Goal: Information Seeking & Learning: Learn about a topic

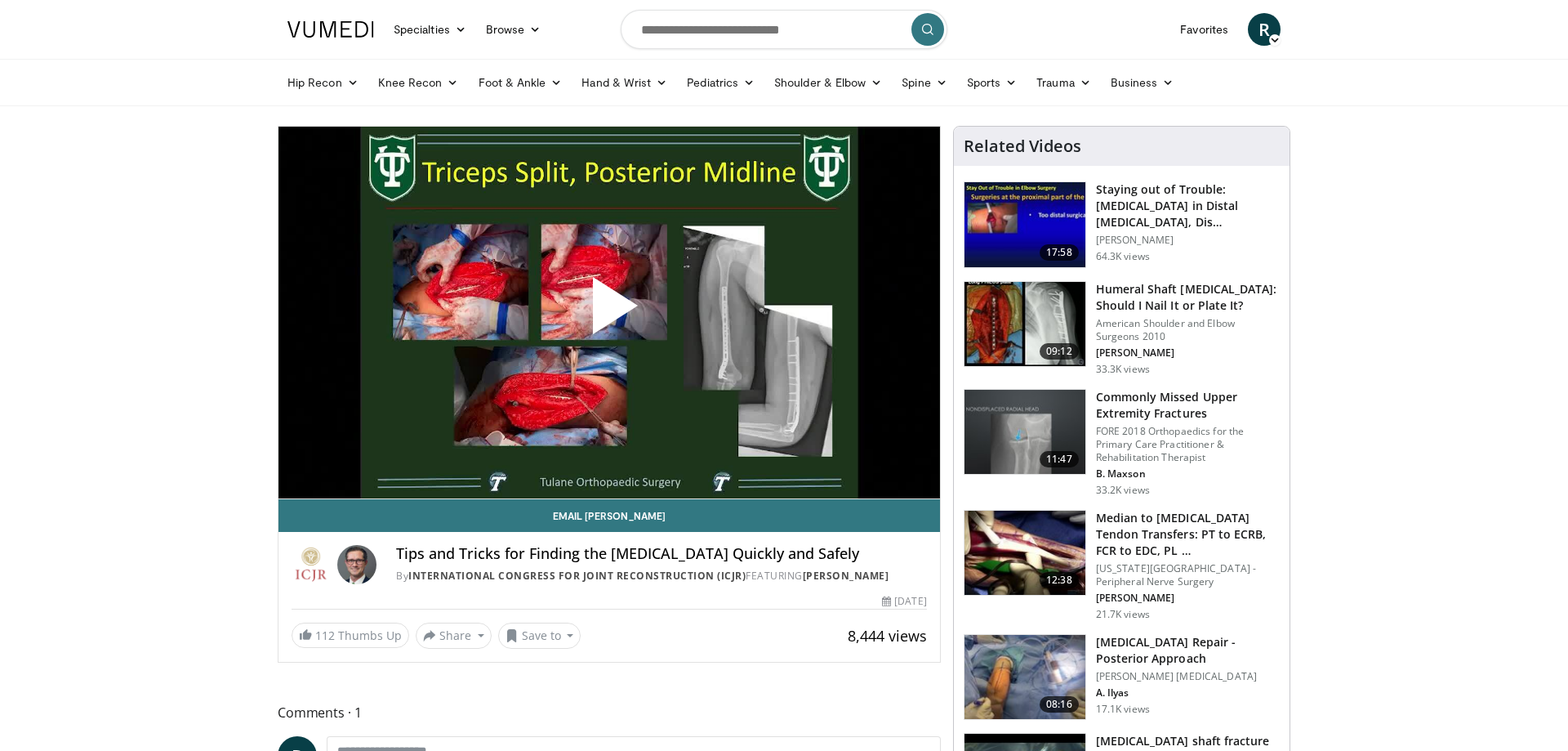
click at [609, 312] on span "Video Player" at bounding box center [609, 312] width 0 height 0
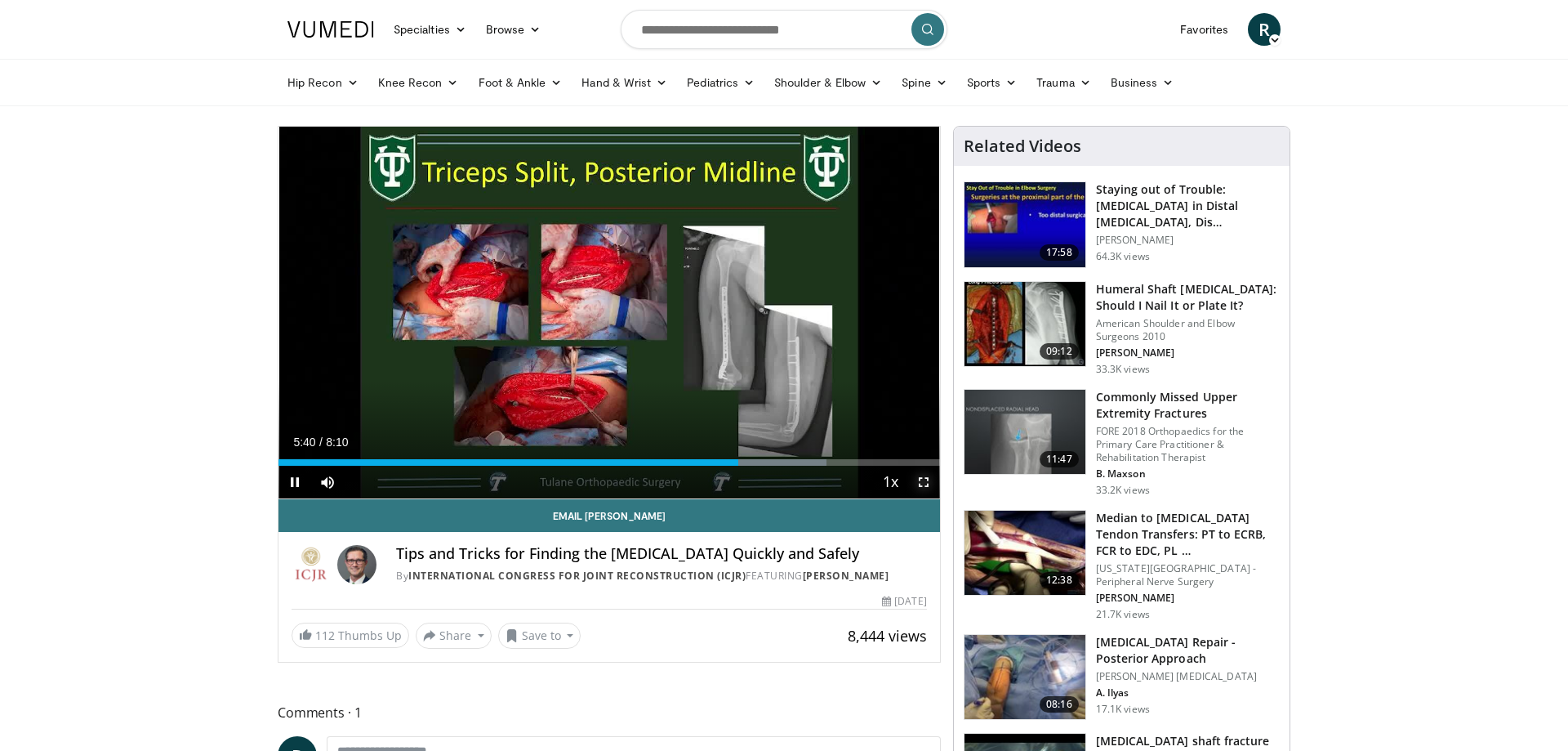
click at [919, 485] on span "Video Player" at bounding box center [923, 481] width 33 height 33
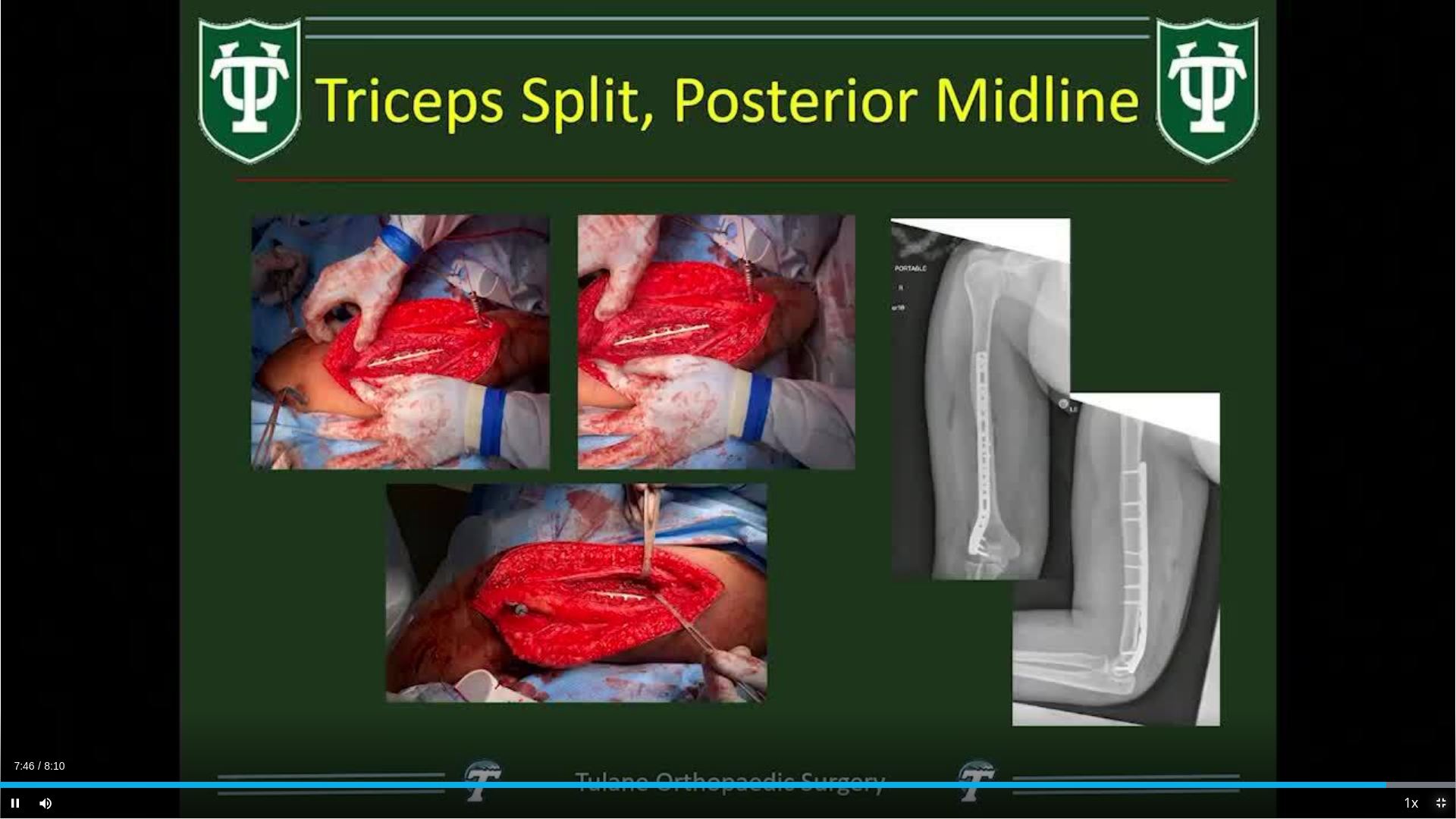
click at [1440, 696] on span "Video Player" at bounding box center [1440, 803] width 30 height 30
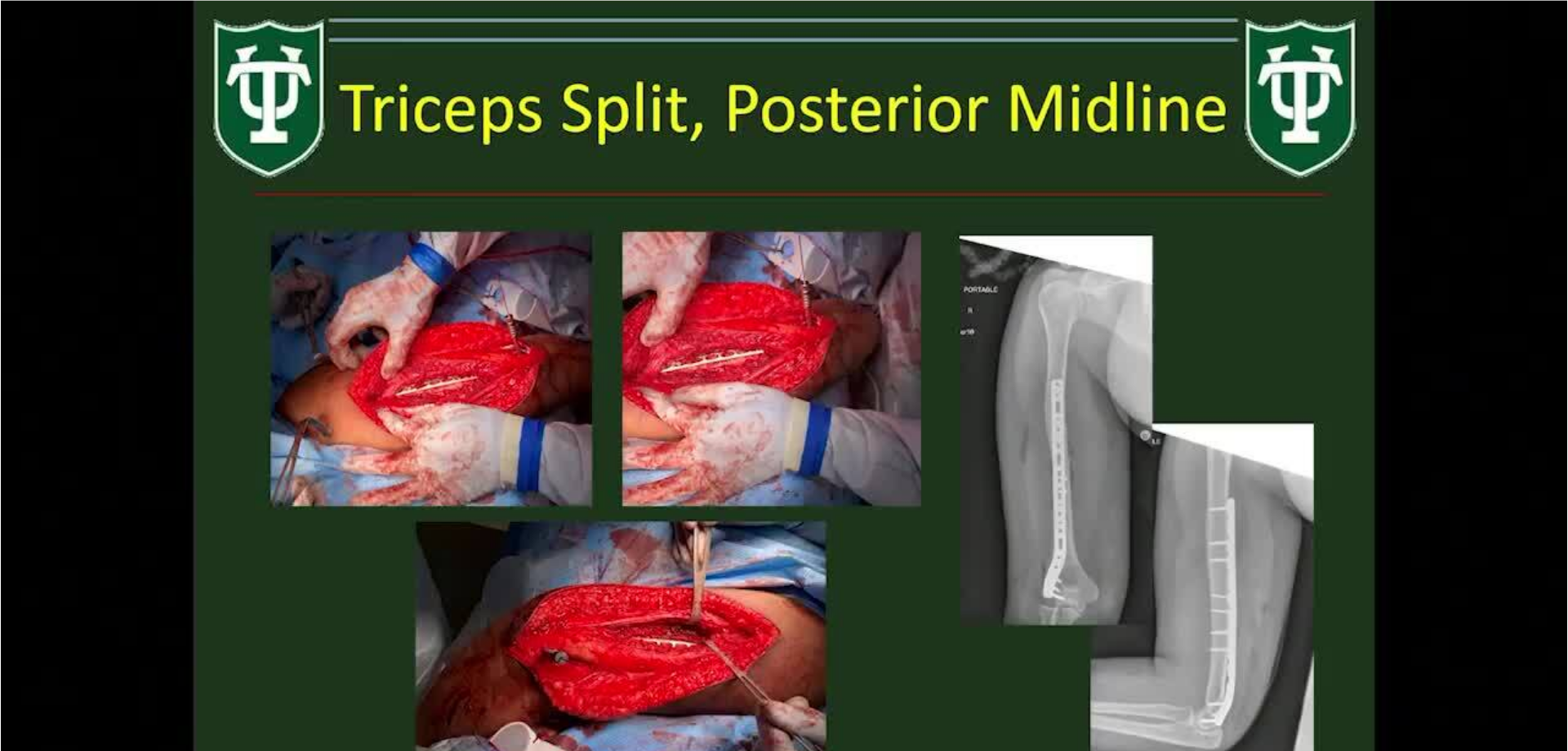
scroll to position [1250, 0]
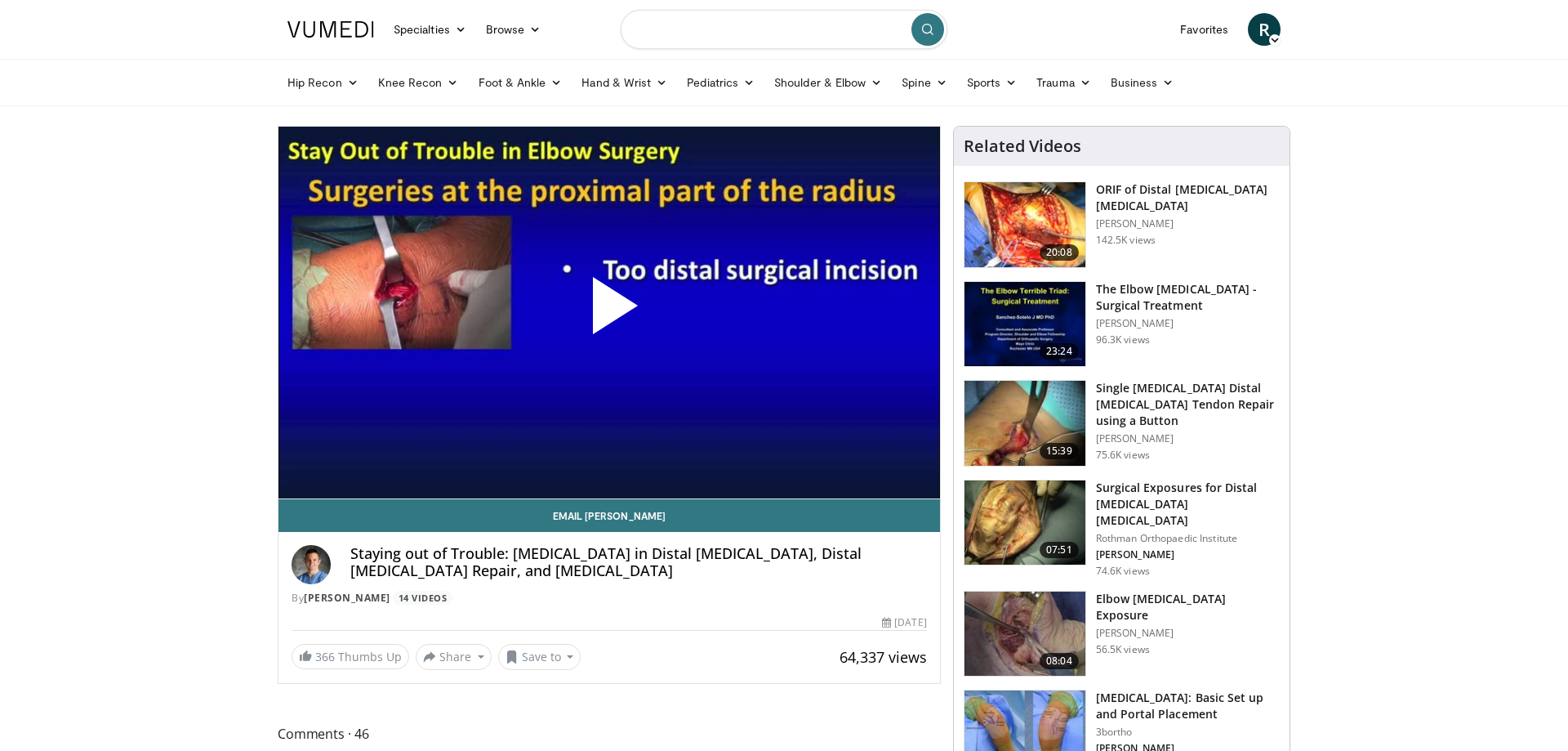
click at [677, 25] on input "Search topics, interventions" at bounding box center [783, 29] width 326 height 39
type input "**********"
click at [929, 35] on icon "submit" at bounding box center [928, 29] width 13 height 13
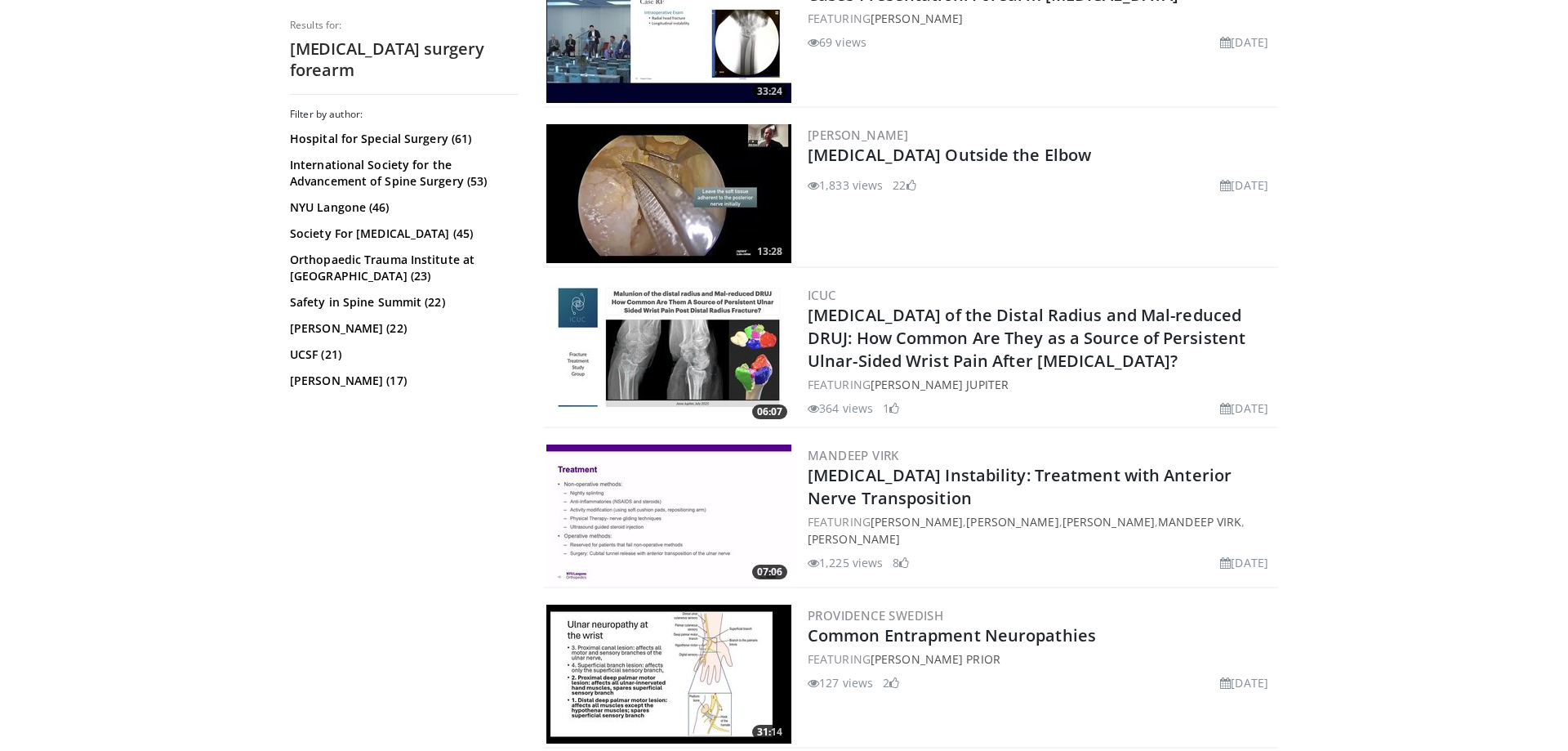
scroll to position [2500, 0]
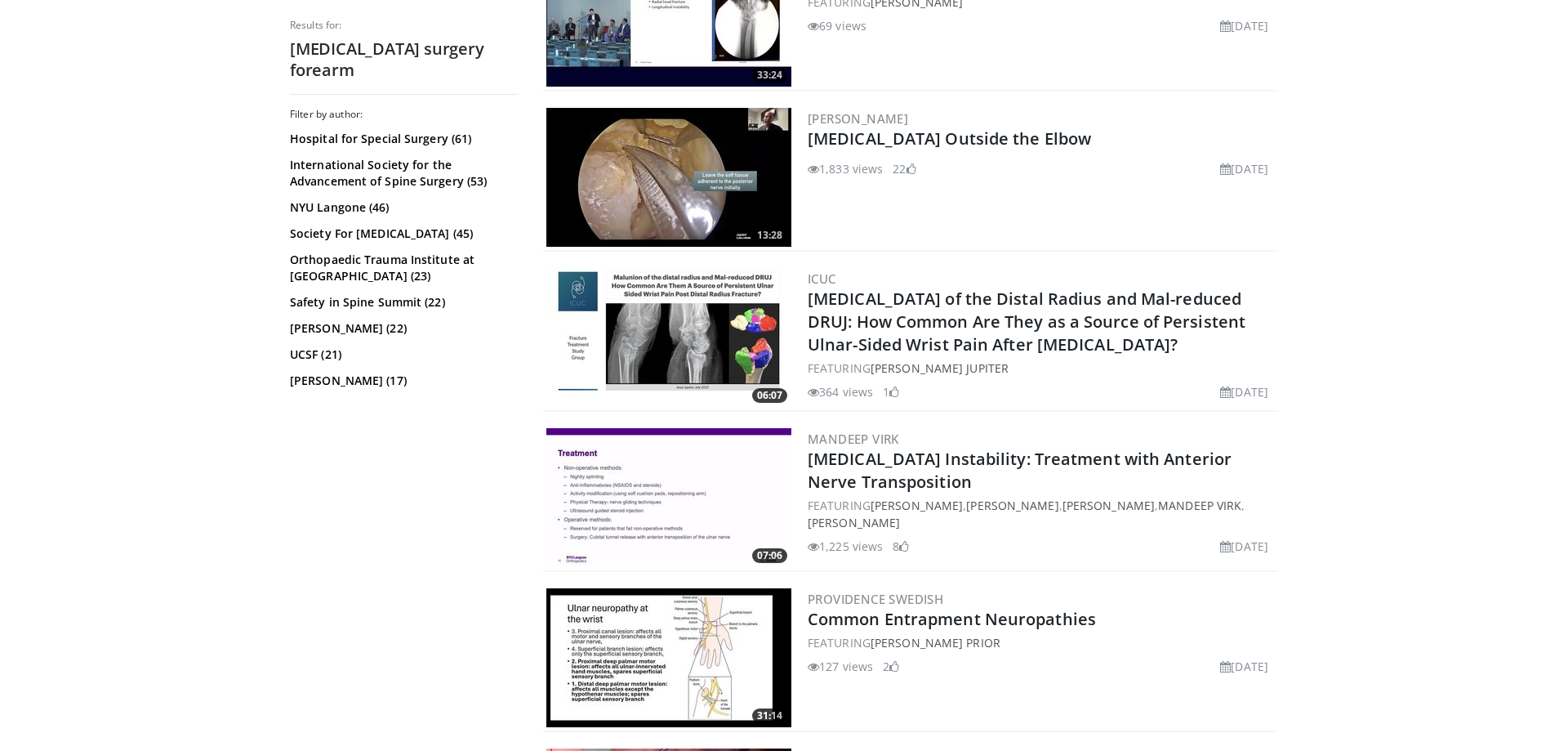
click at [695, 317] on img at bounding box center [668, 337] width 245 height 139
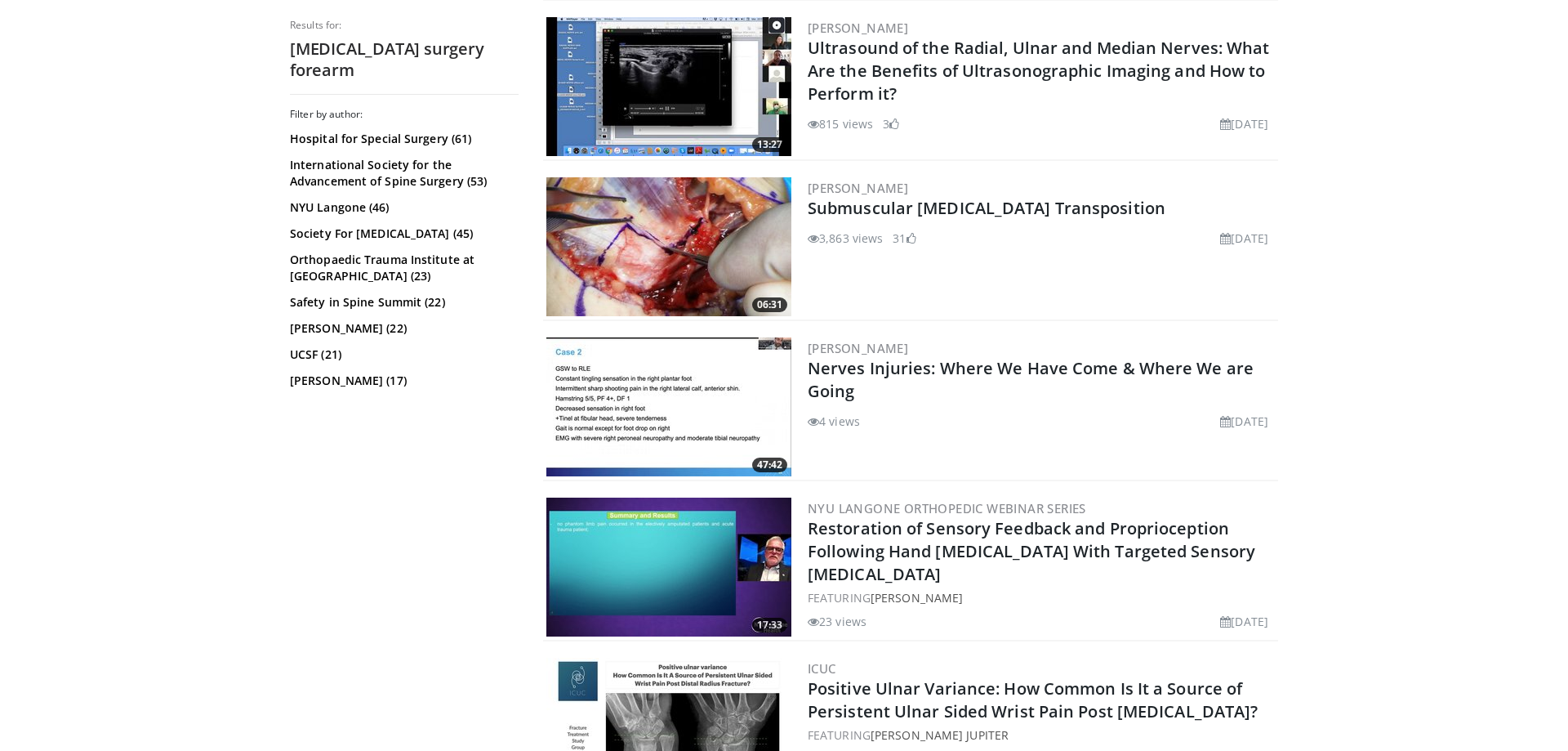
scroll to position [3583, 0]
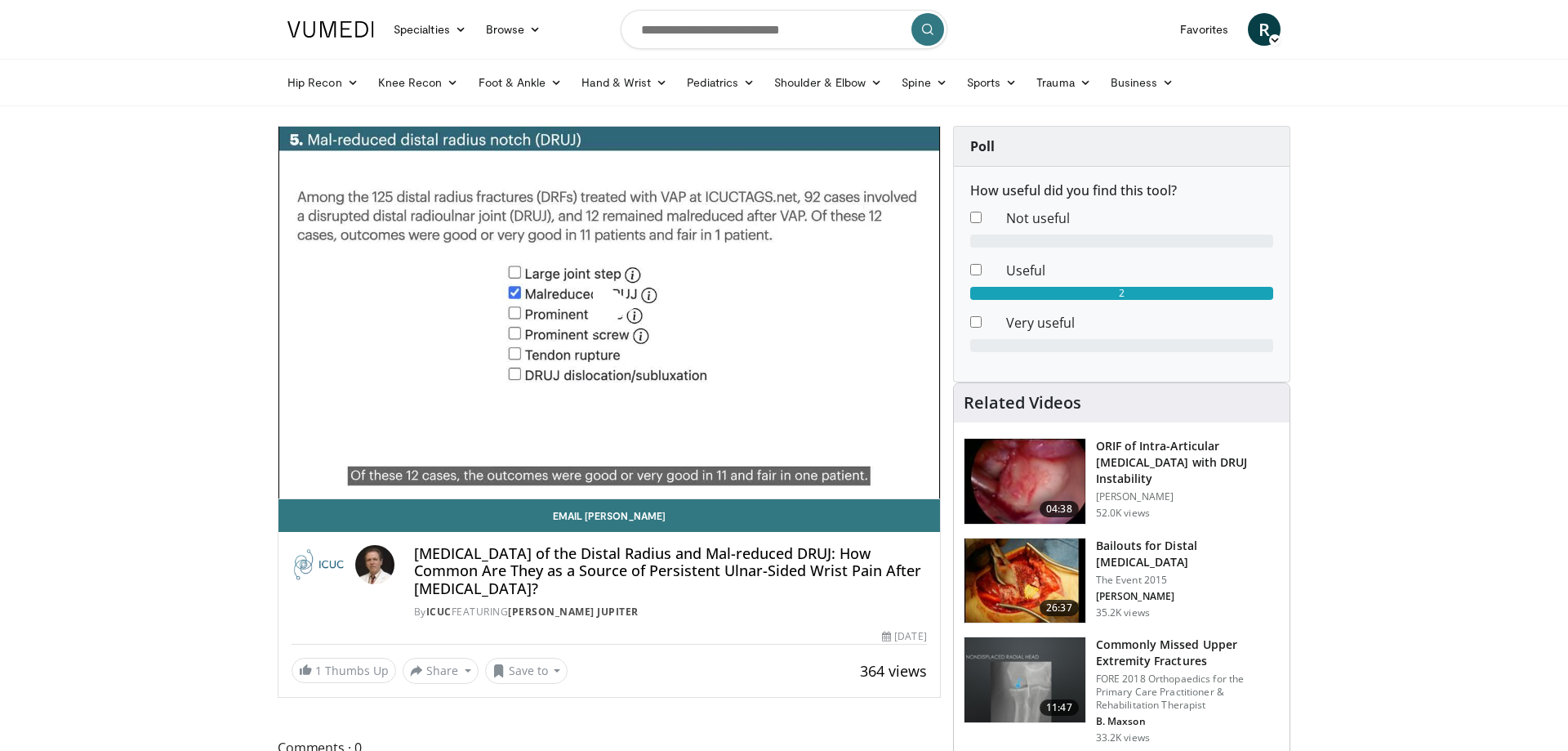
click at [609, 312] on span "Video Player" at bounding box center [609, 312] width 0 height 0
